Goal: Transaction & Acquisition: Purchase product/service

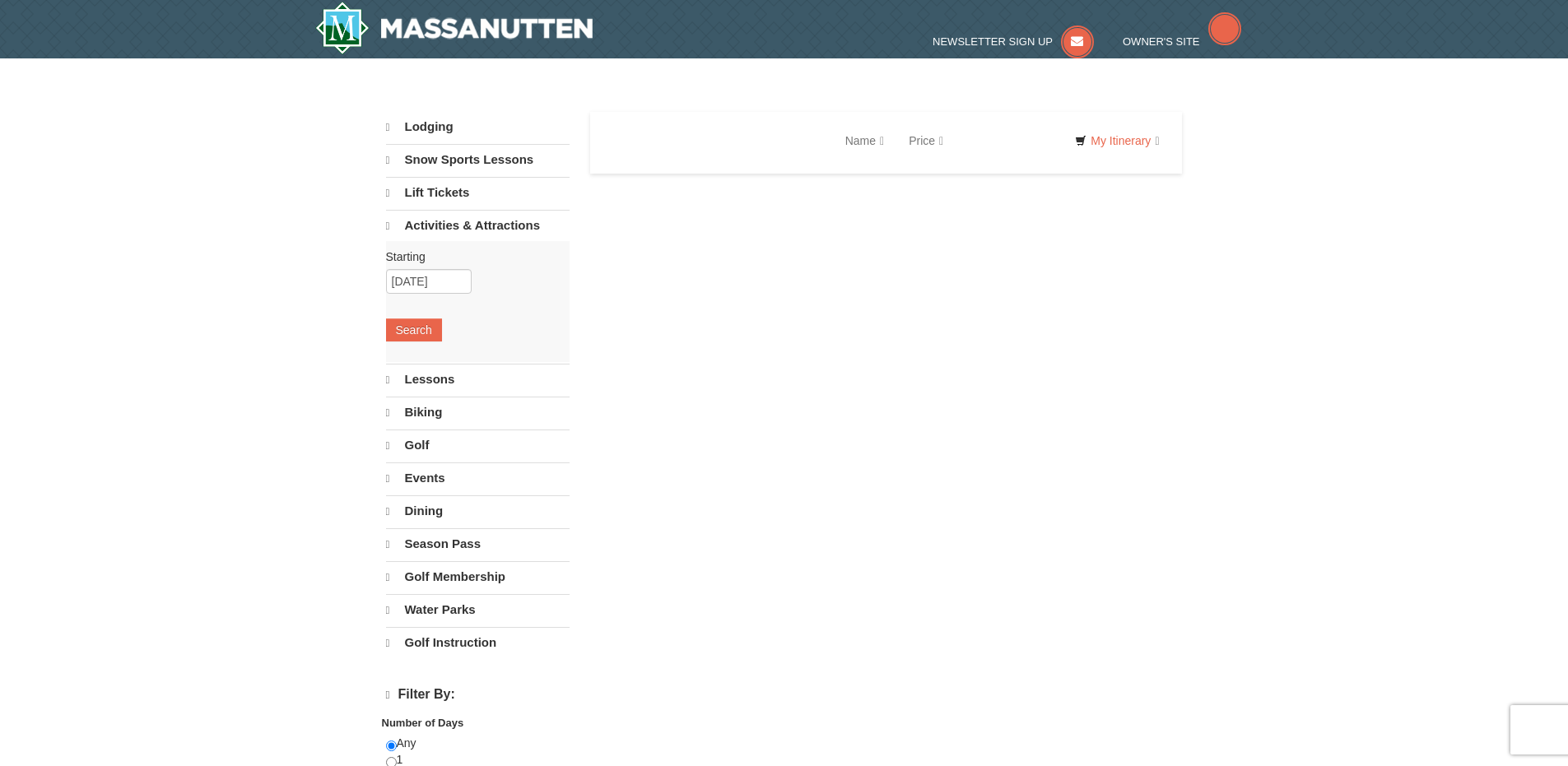
select select "10"
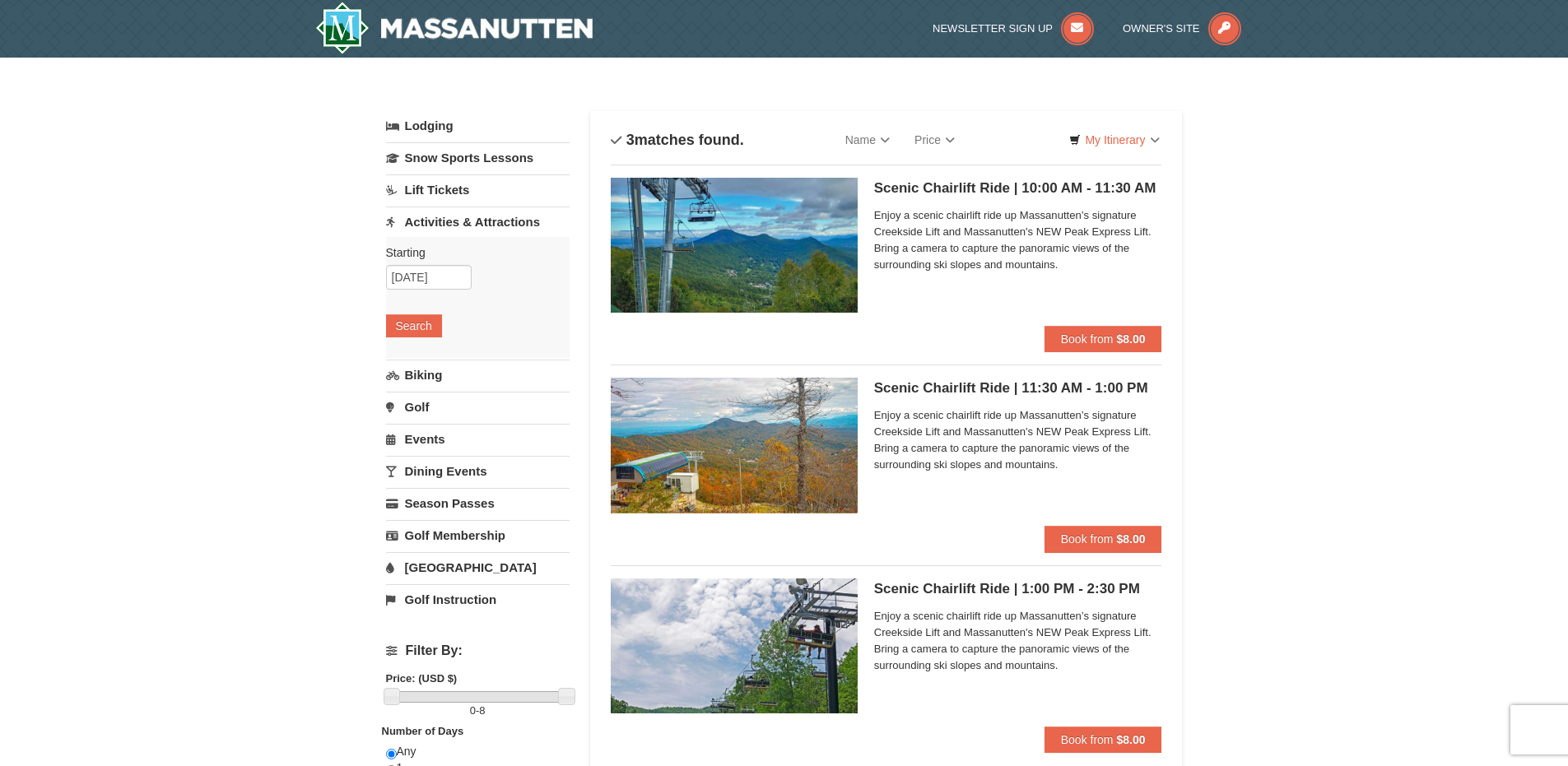
scroll to position [82, 0]
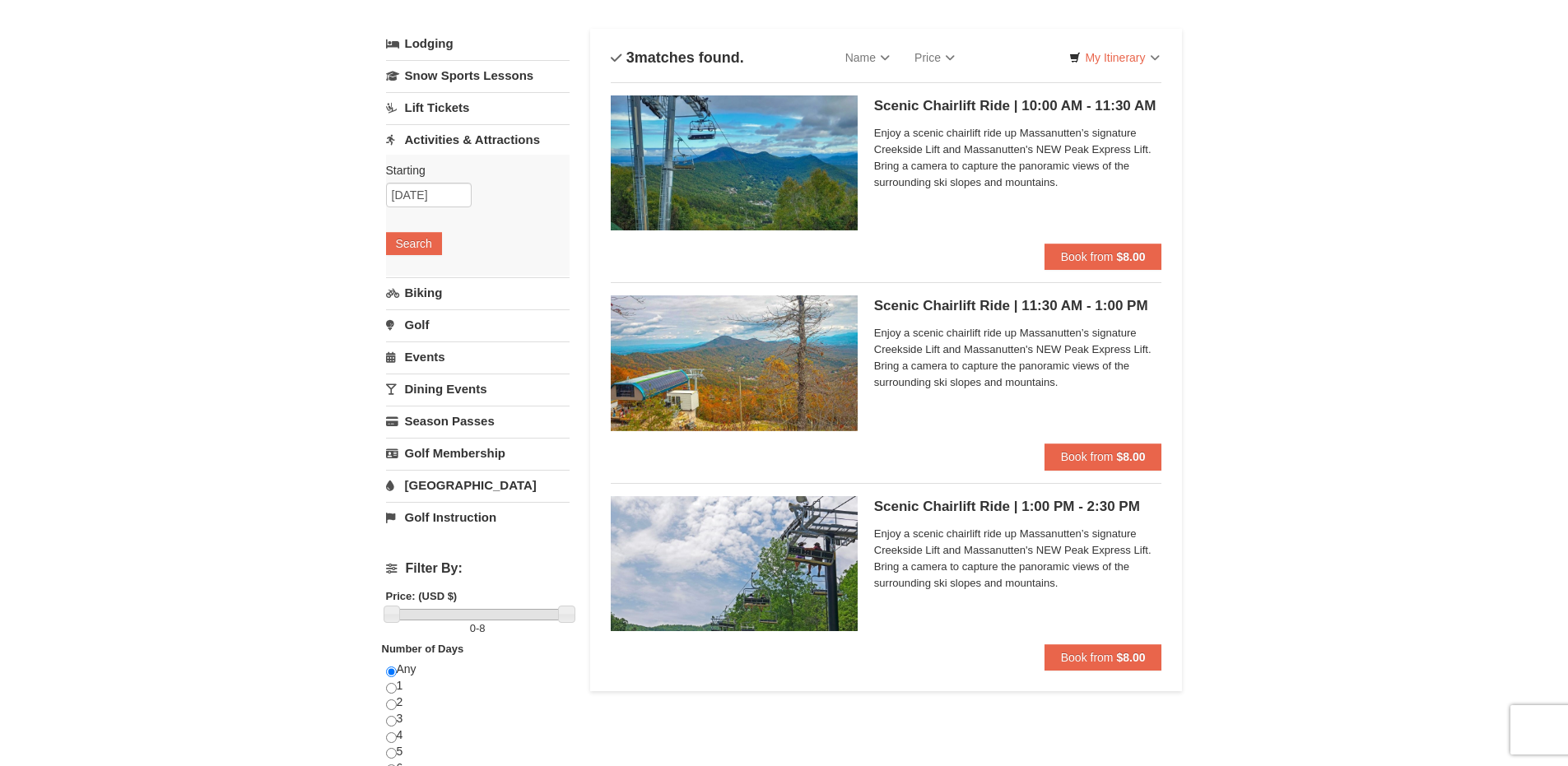
click at [1201, 434] on div "× Categories List Filter My Itinerary Questions? 1-540-289-9441 Lodging Arrival…" at bounding box center [784, 576] width 1568 height 1202
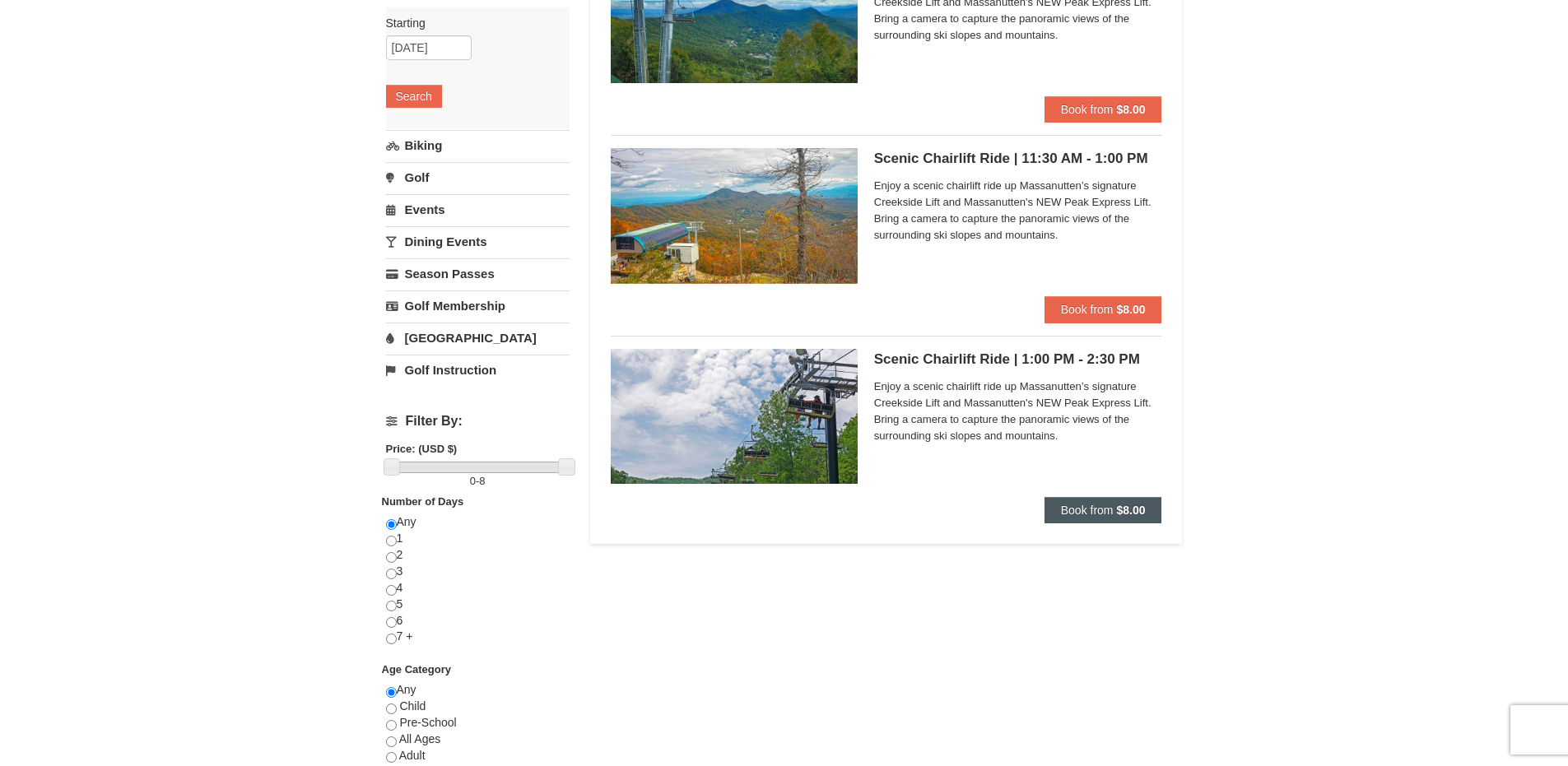
scroll to position [247, 0]
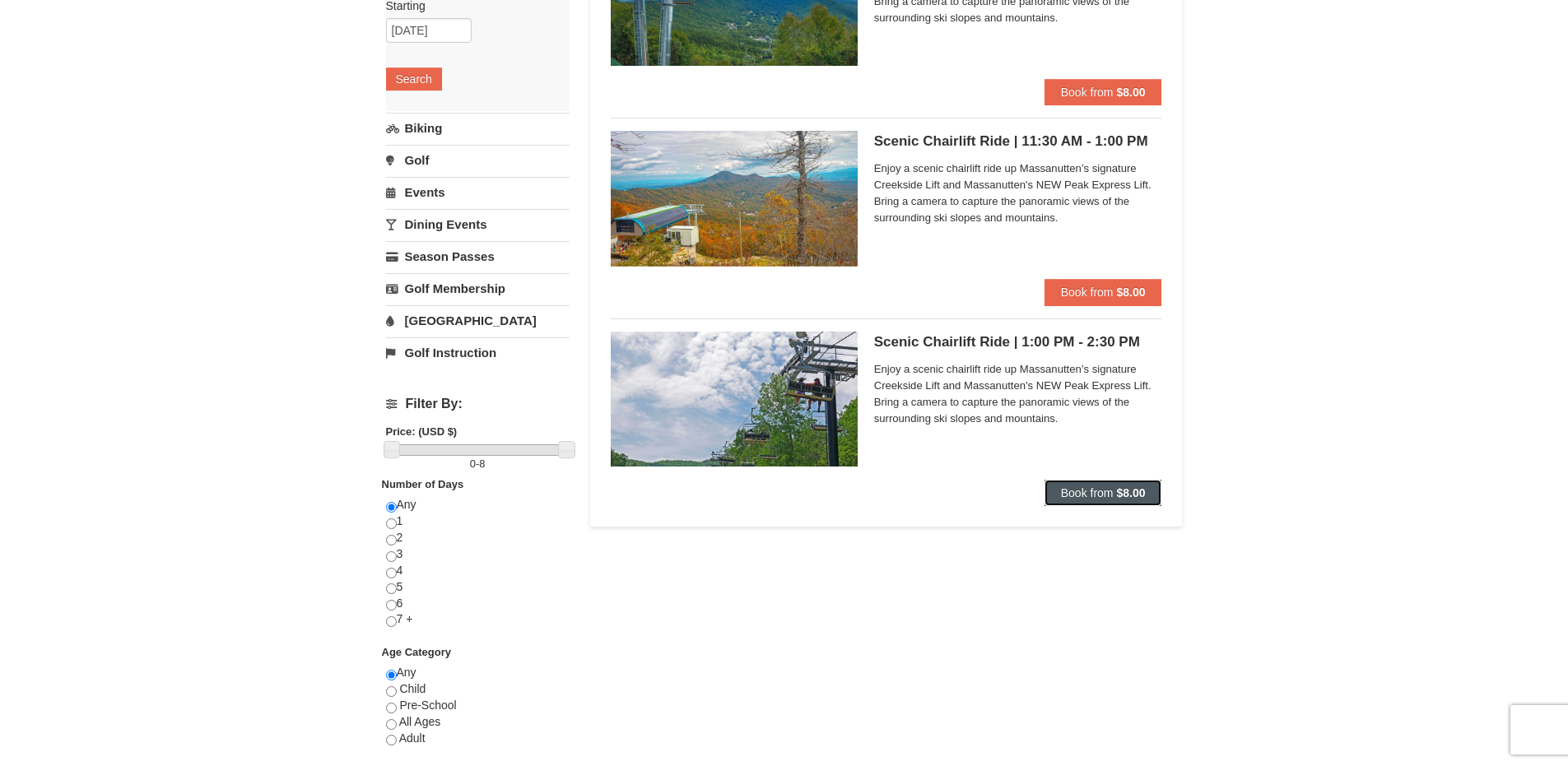
click at [1100, 499] on span "Book from" at bounding box center [1087, 492] width 53 height 13
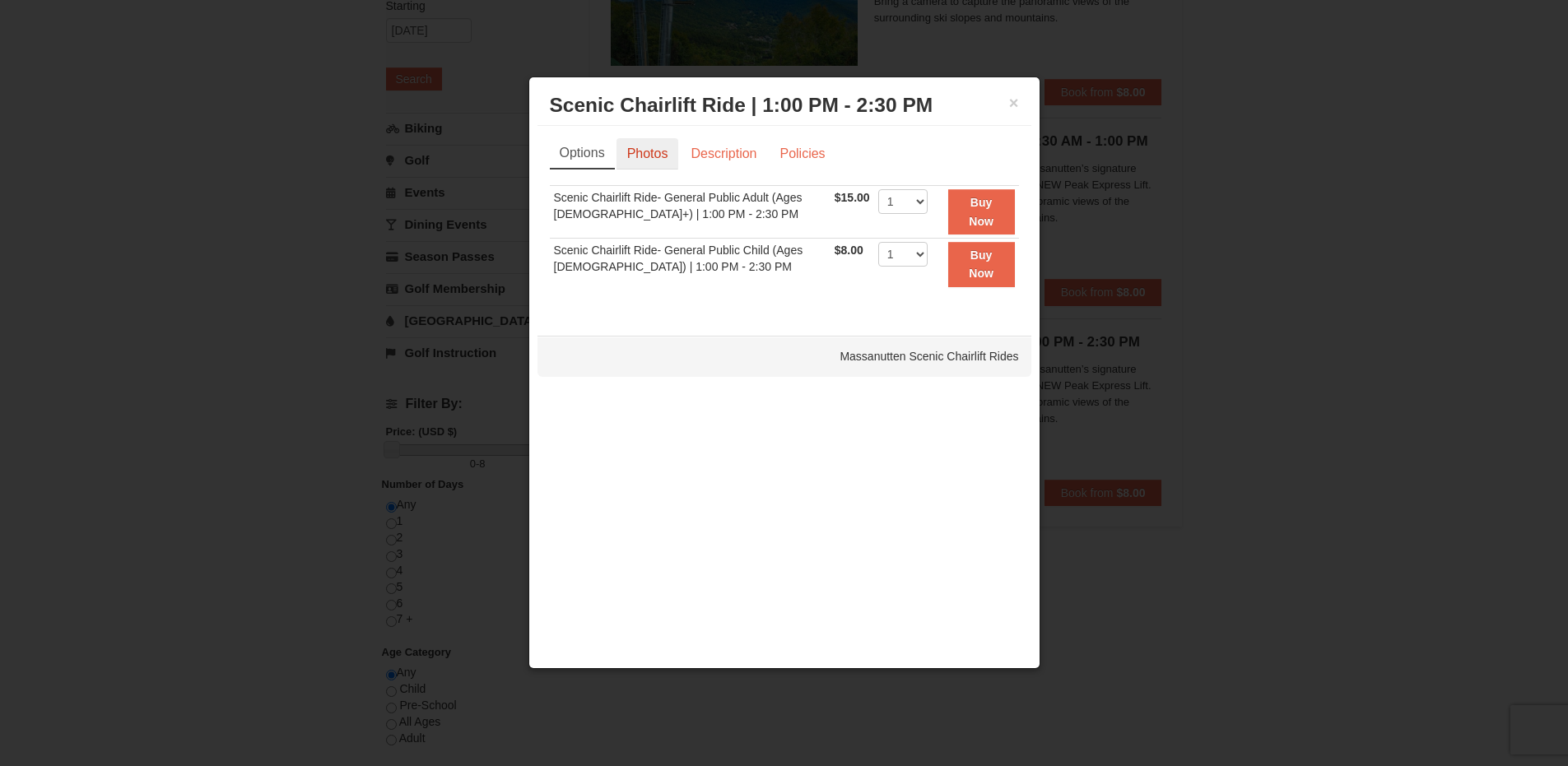
click at [656, 153] on link "Photos" at bounding box center [647, 154] width 63 height 31
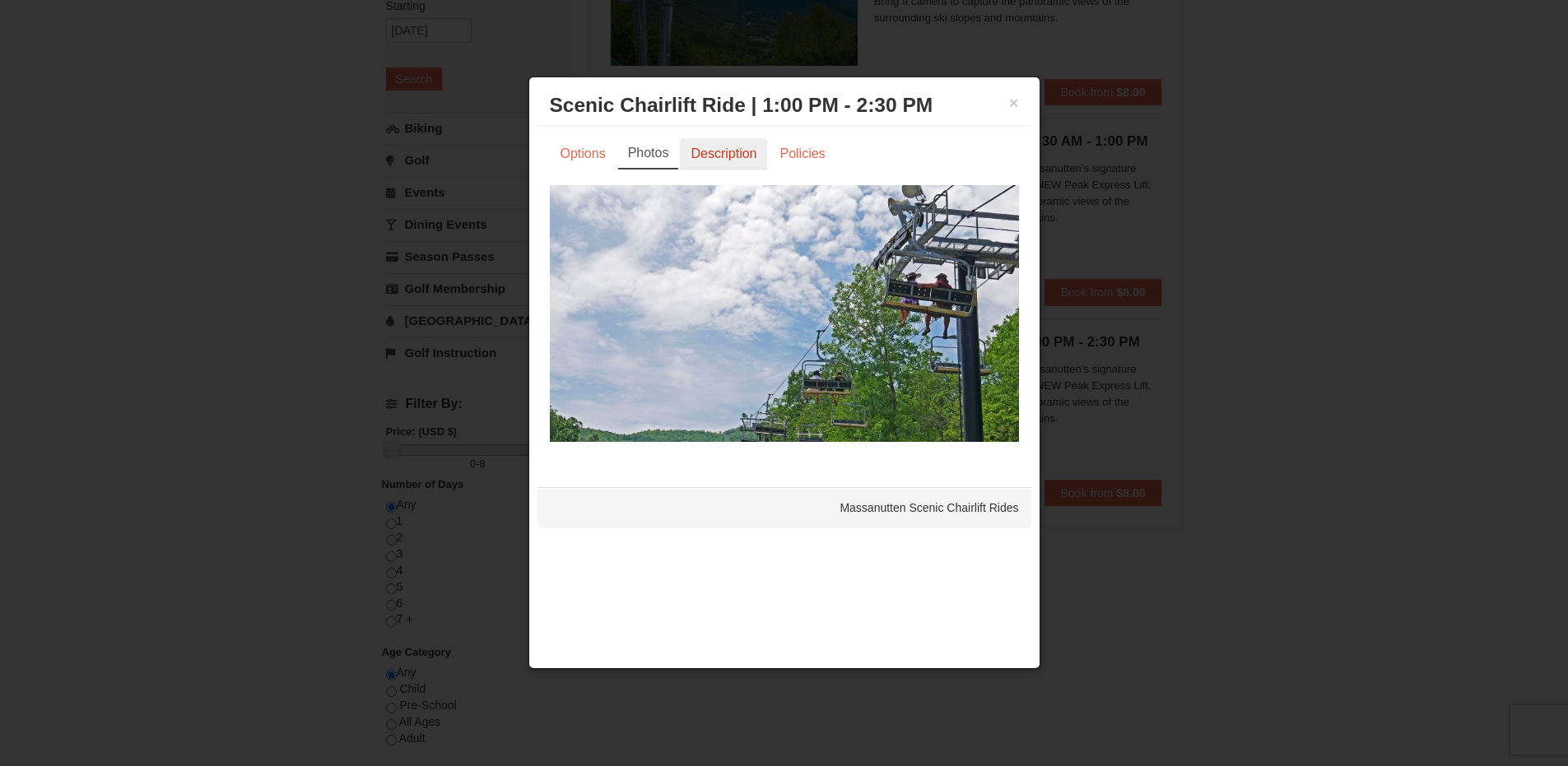
click at [740, 146] on link "Description" at bounding box center [723, 154] width 88 height 31
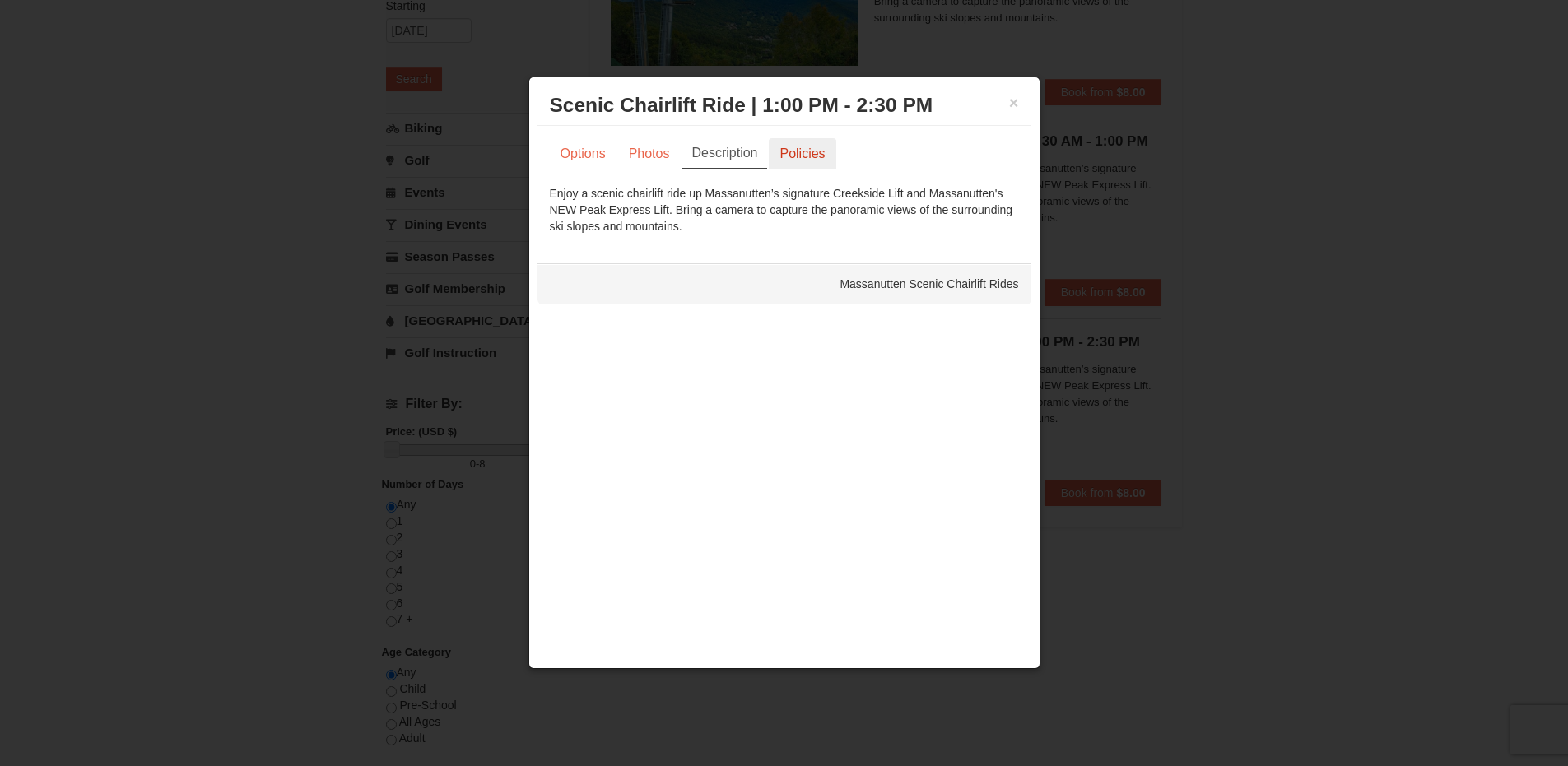
click at [798, 149] on link "Policies" at bounding box center [802, 154] width 67 height 31
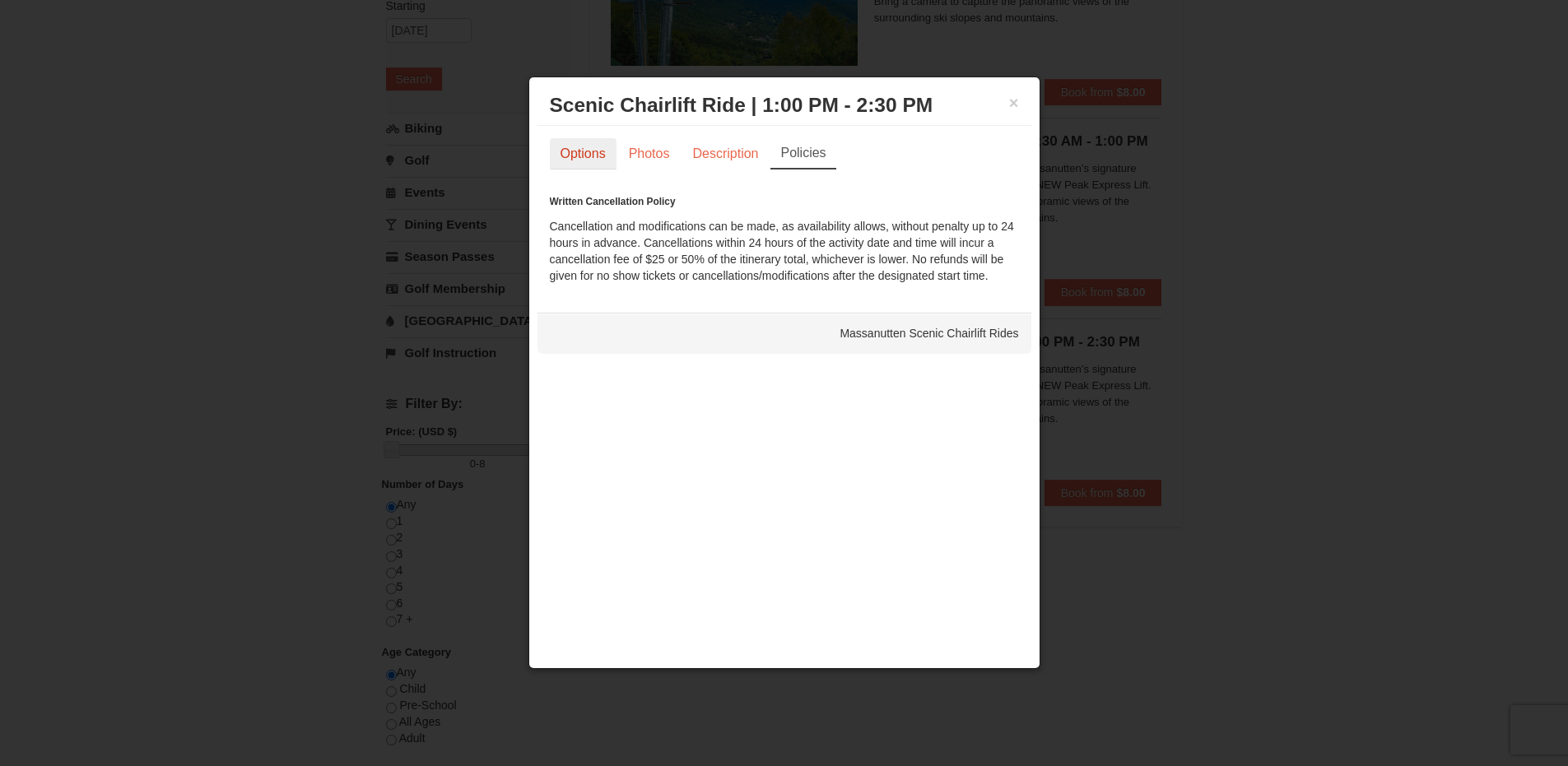
click at [596, 154] on link "Options" at bounding box center [583, 154] width 67 height 31
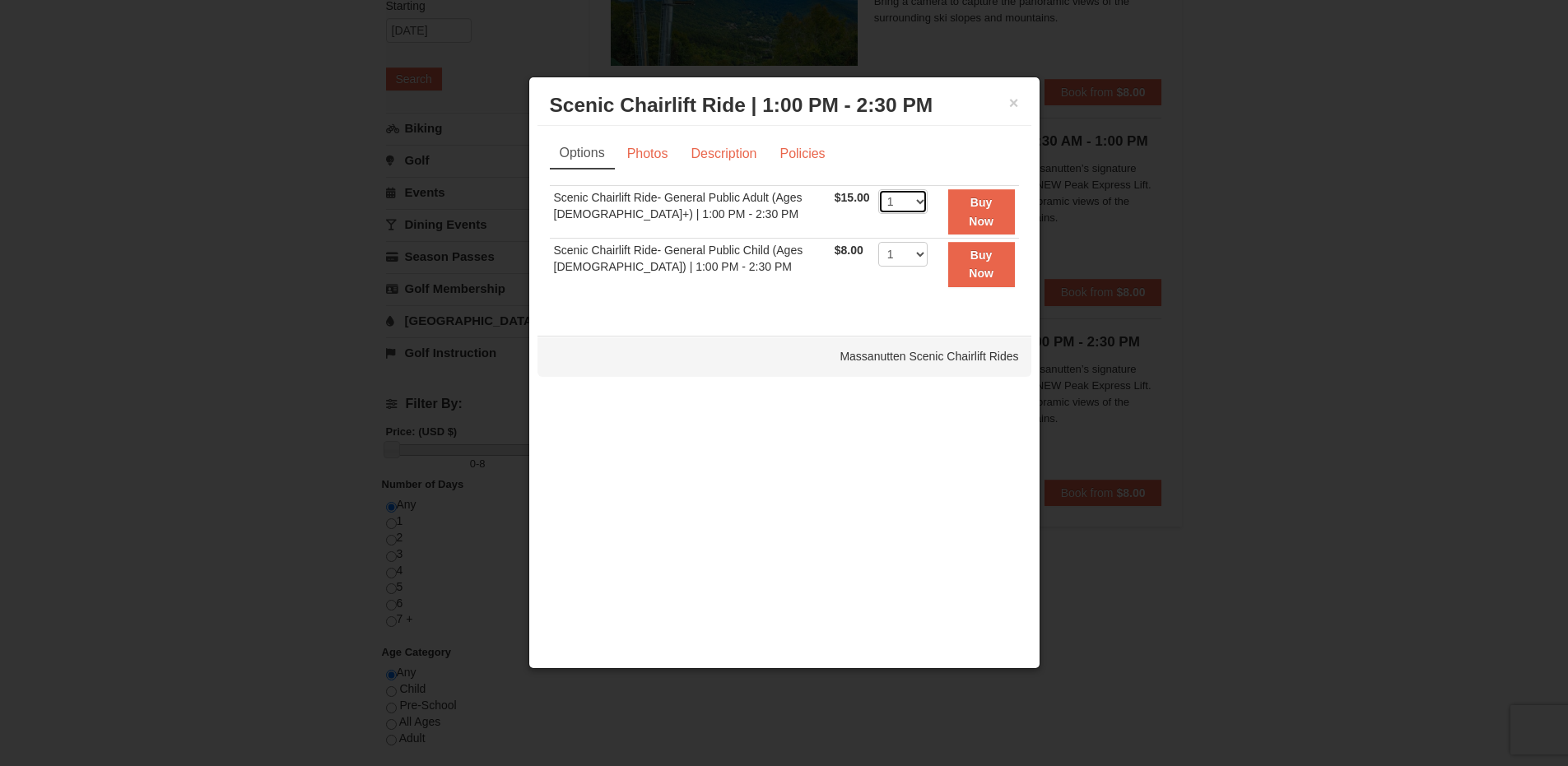
select select "2"
click at [968, 206] on strong "Buy Now" at bounding box center [981, 211] width 25 height 31
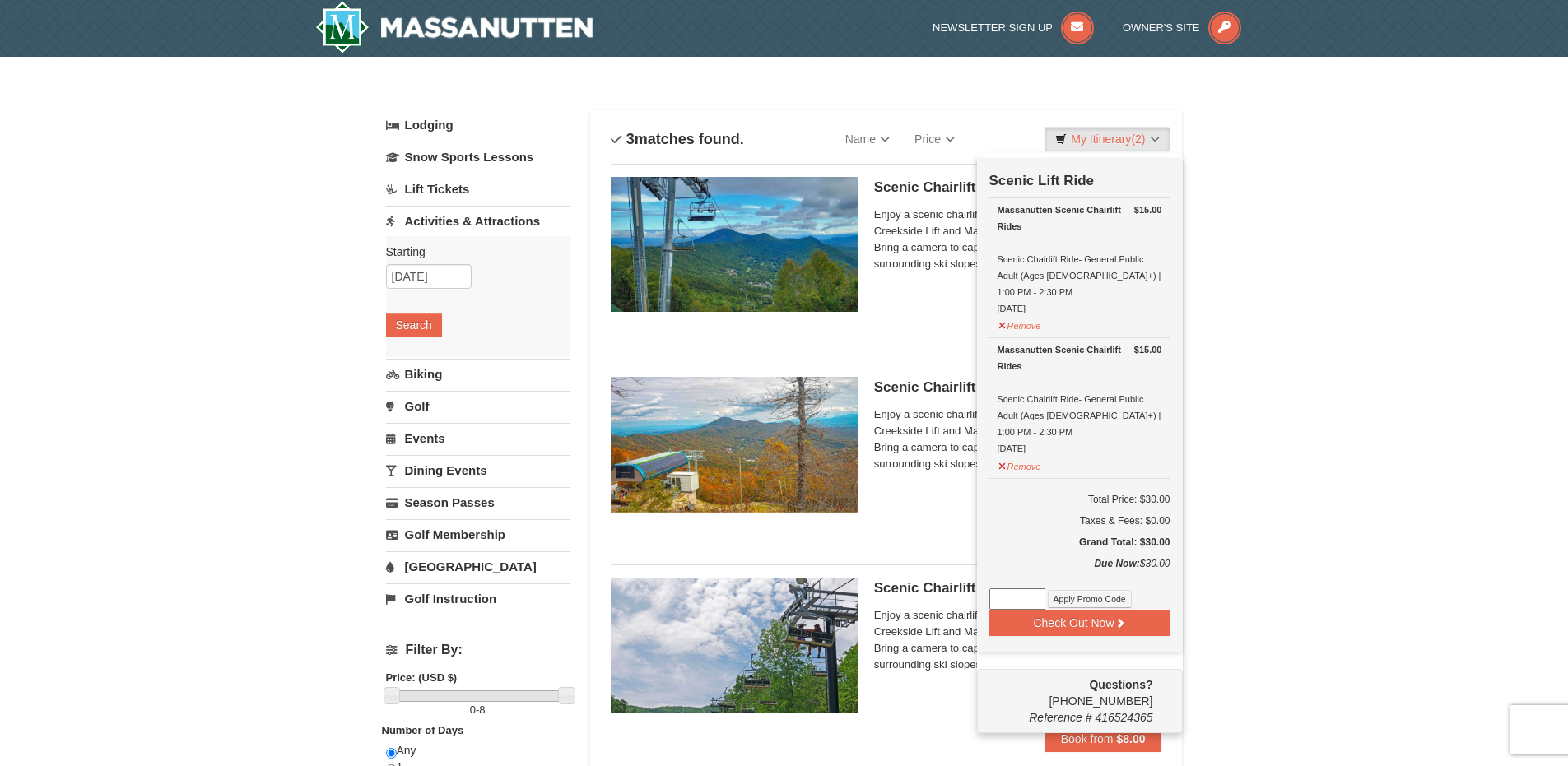
scroll to position [5, 0]
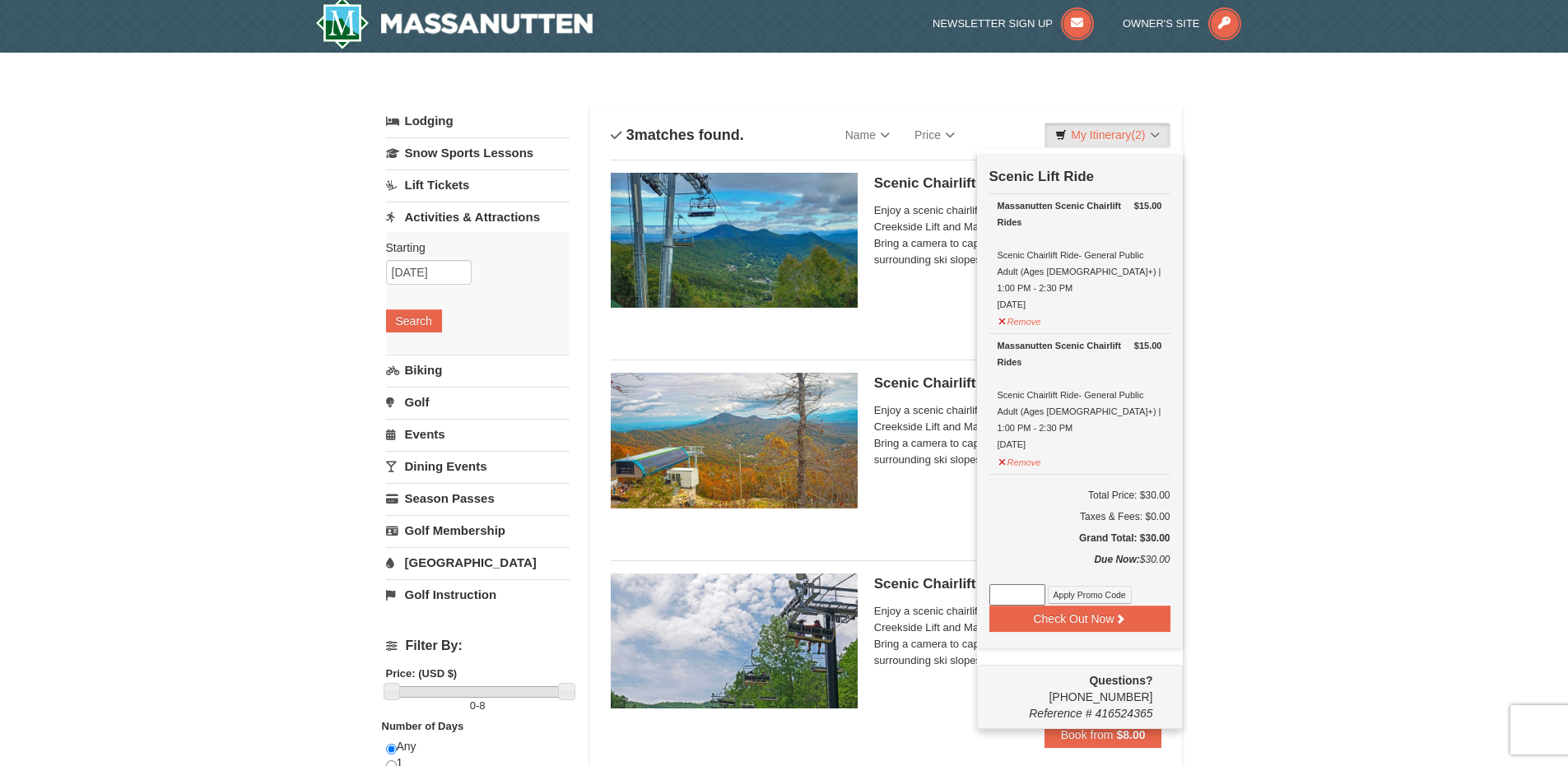
click at [1001, 585] on input at bounding box center [1016, 595] width 56 height 21
type input "swing50in24"
click at [1111, 585] on button "Apply Promo Code" at bounding box center [1090, 594] width 84 height 18
click at [1017, 585] on input at bounding box center [1016, 595] width 56 height 21
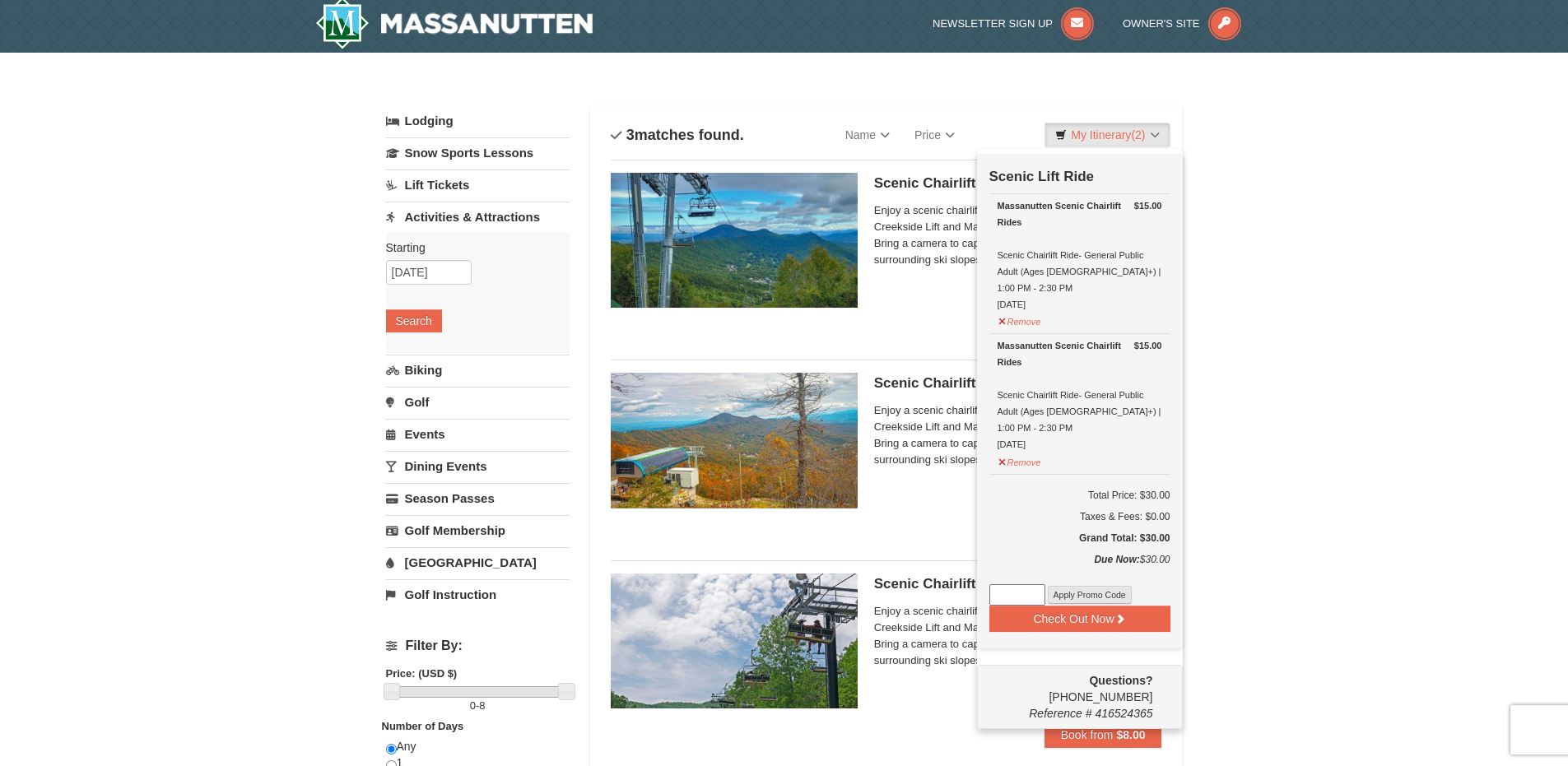
type input "swing50in24"
click at [1115, 585] on button "Apply Promo Code" at bounding box center [1090, 594] width 84 height 18
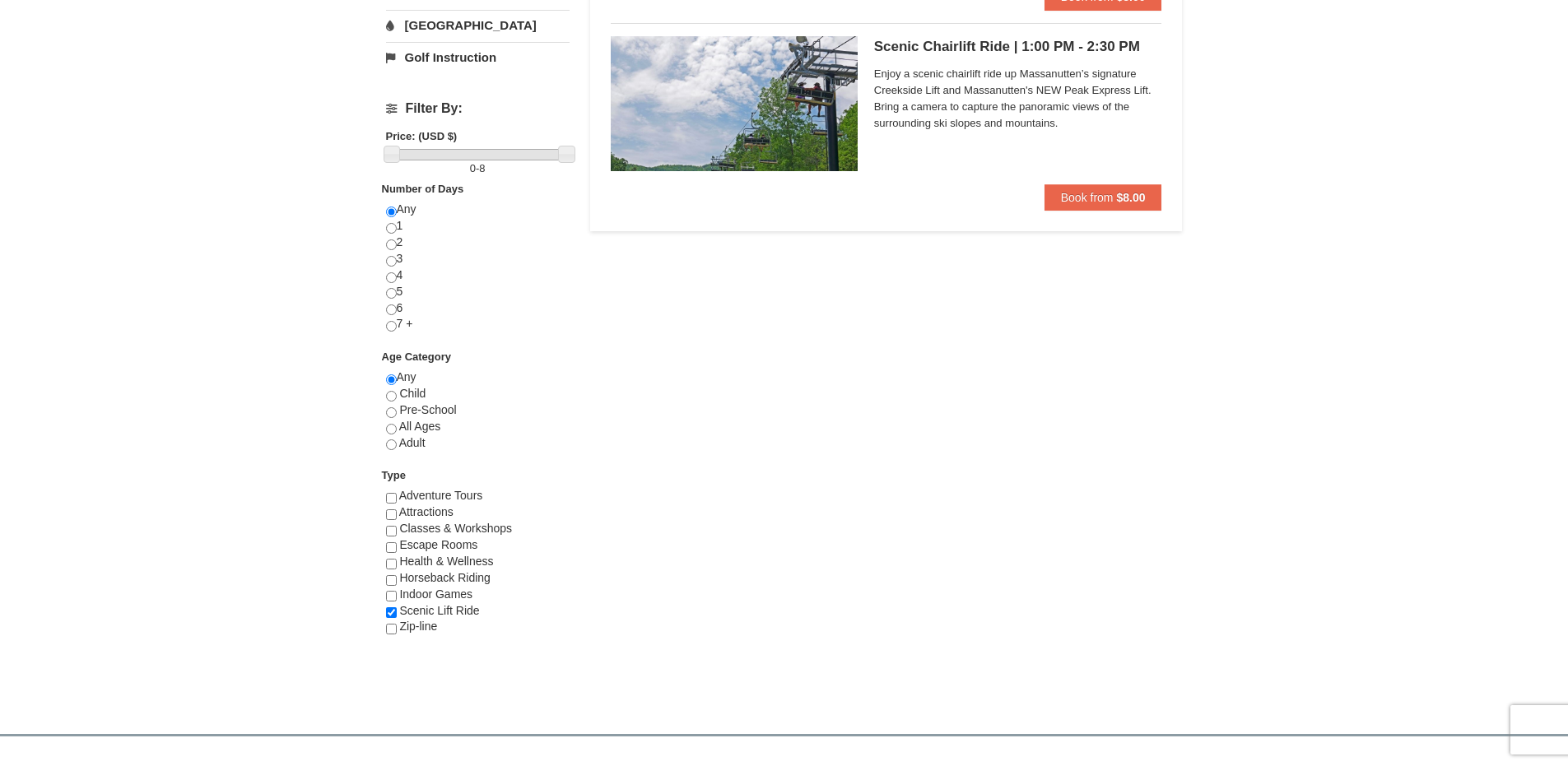
scroll to position [329, 0]
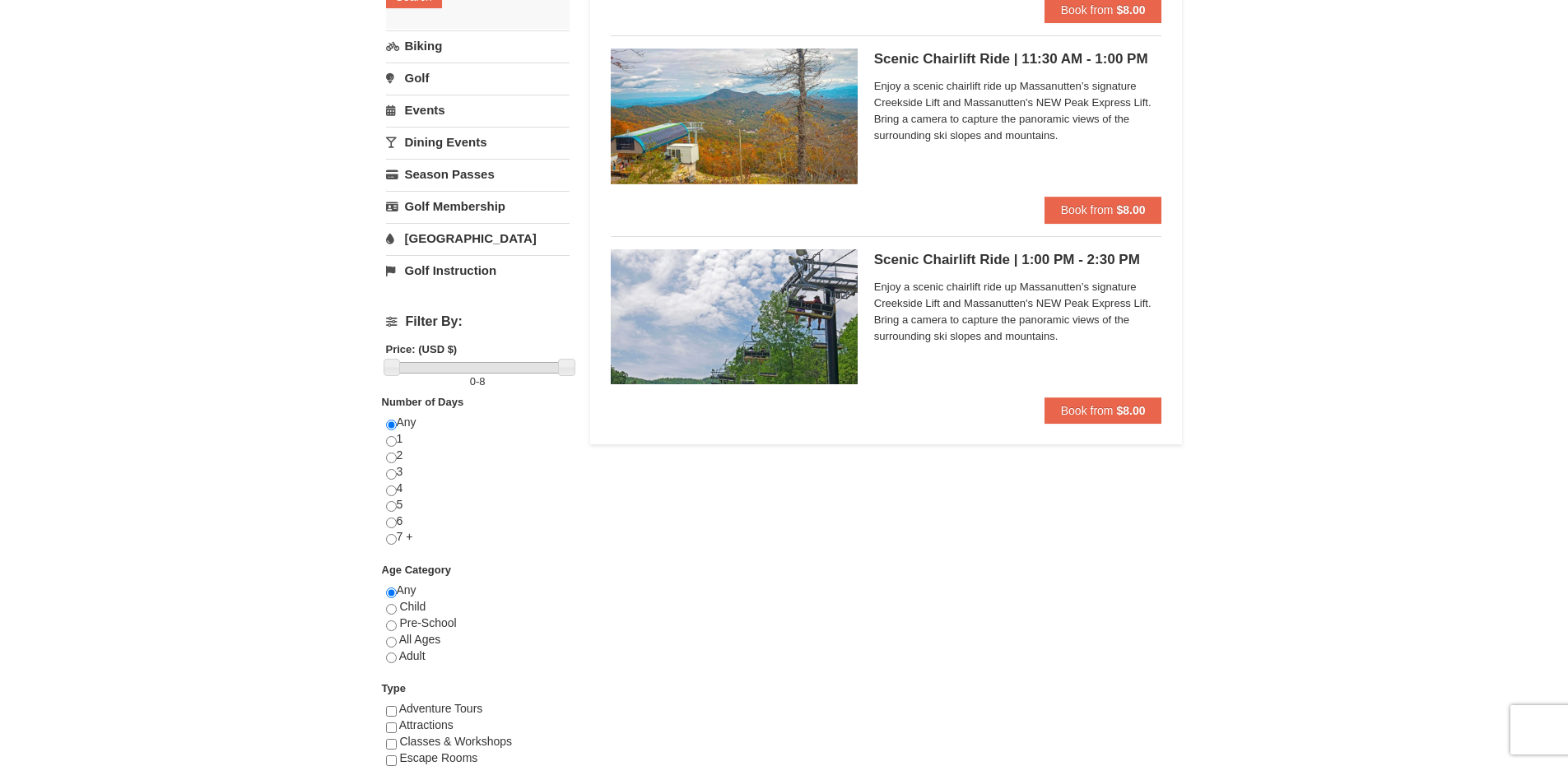
click at [1179, 610] on div "Lodging Arrival Please format dates MM/DD/YYYY Please format dates MM/DD/YYYY […" at bounding box center [784, 338] width 797 height 1112
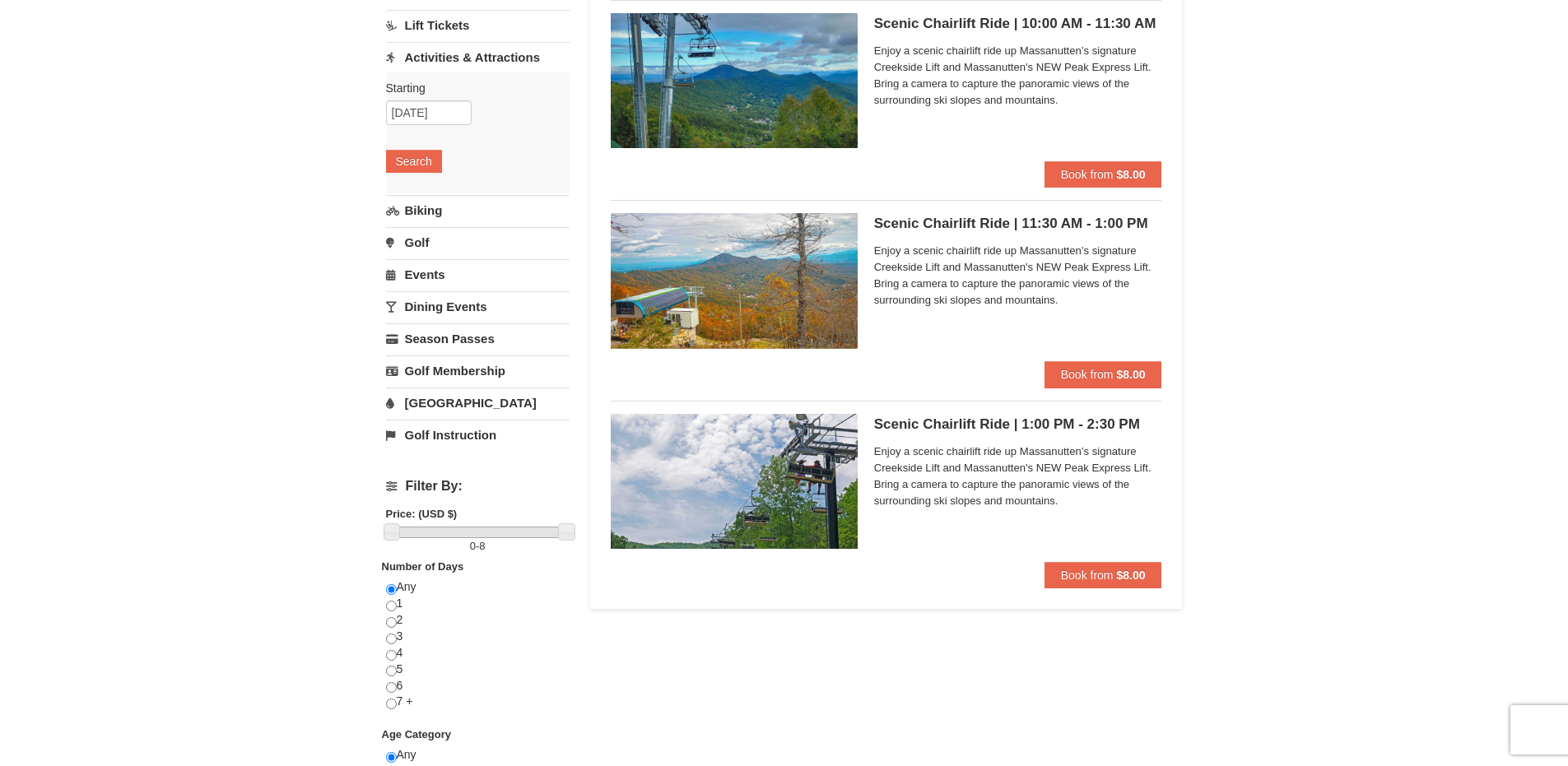
scroll to position [0, 0]
